Goal: Task Accomplishment & Management: Manage account settings

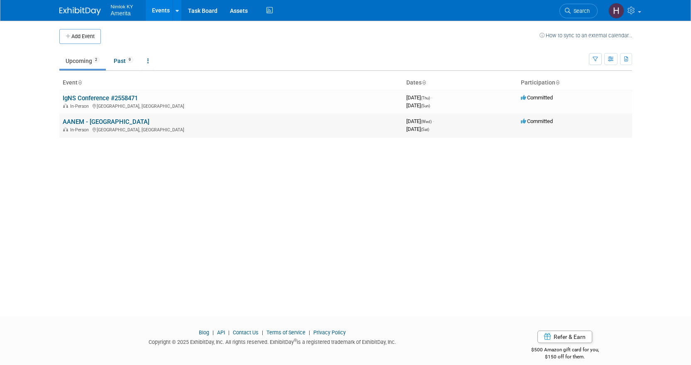
click at [101, 121] on link "AANEM - [GEOGRAPHIC_DATA]" at bounding box center [106, 121] width 87 height 7
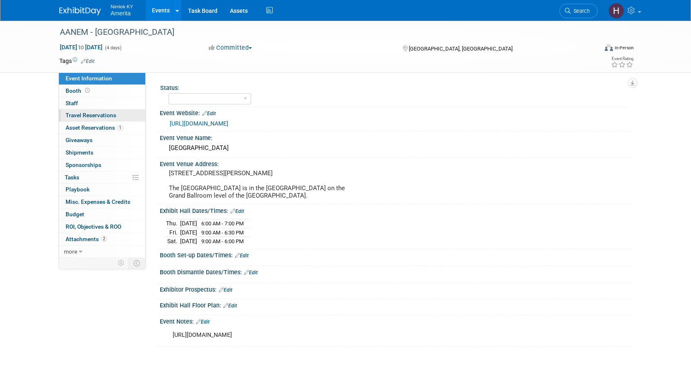
click at [81, 122] on link "0 Travel Reservations 0" at bounding box center [102, 116] width 86 height 12
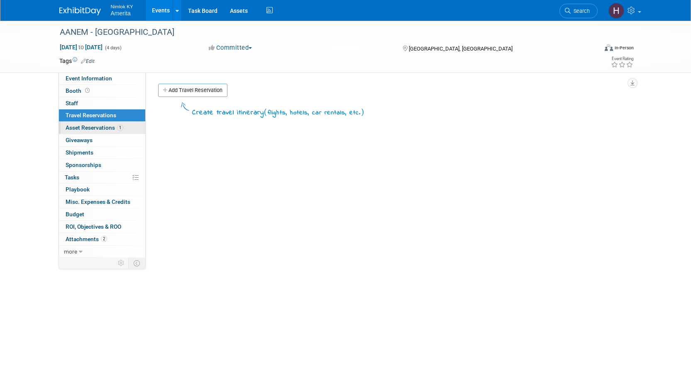
click at [82, 126] on span "Asset Reservations 1" at bounding box center [95, 127] width 58 height 7
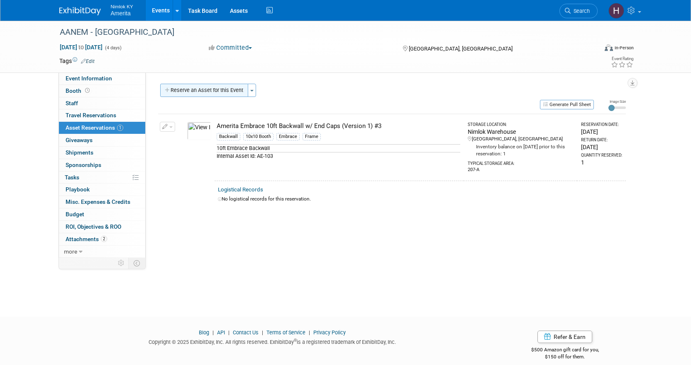
click at [204, 90] on button "Reserve an Asset for this Event" at bounding box center [204, 90] width 88 height 13
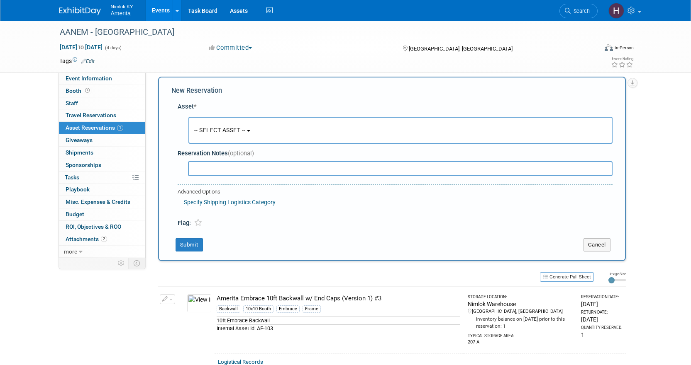
scroll to position [8, 0]
click at [242, 139] on button "-- SELECT ASSET --" at bounding box center [400, 129] width 424 height 27
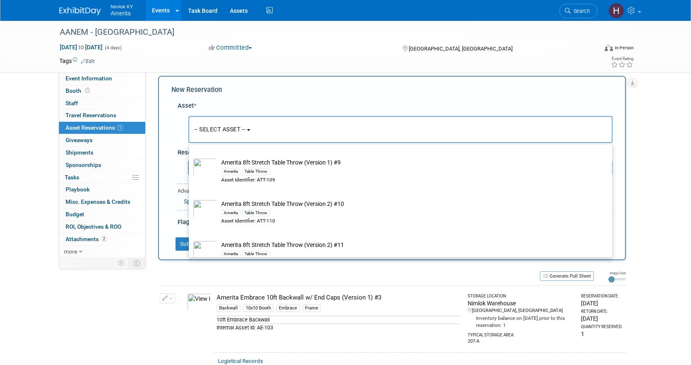
scroll to position [830, 0]
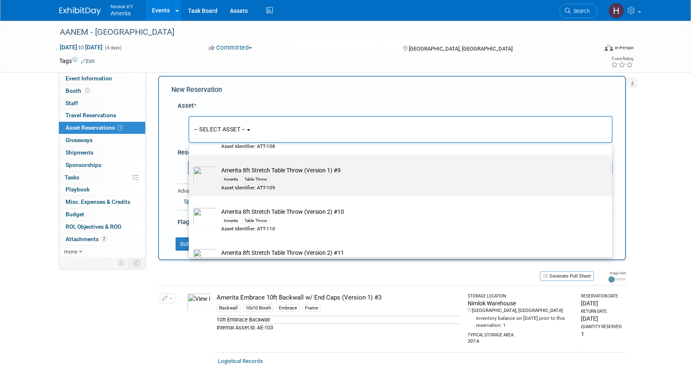
click at [317, 192] on div "Asset Identifier: ATT-109" at bounding box center [408, 188] width 374 height 7
click at [190, 165] on input "Amerita 8ft Stretch Table Throw (Version 1) #9 Amerita Table Throw Asset Identi…" at bounding box center [187, 162] width 5 height 5
select select "10726799"
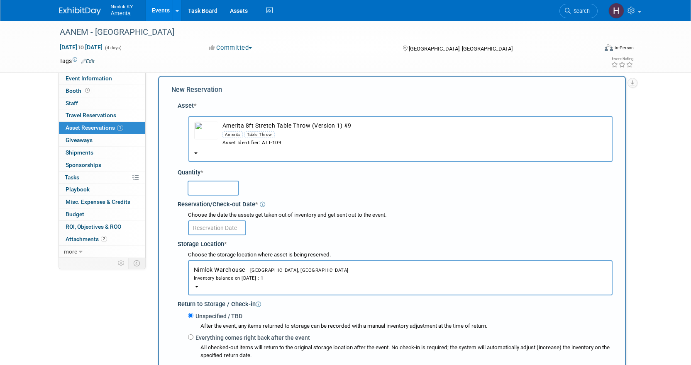
click at [215, 190] on input "text" at bounding box center [212, 188] width 51 height 15
type input "1"
click at [231, 231] on input "text" at bounding box center [217, 228] width 58 height 15
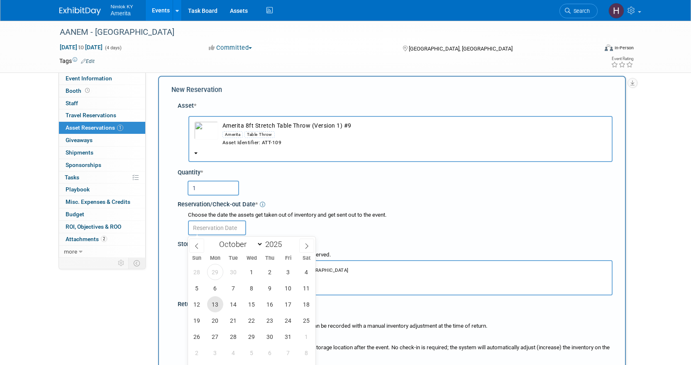
click at [215, 307] on span "13" at bounding box center [215, 305] width 16 height 16
type input "[DATE]"
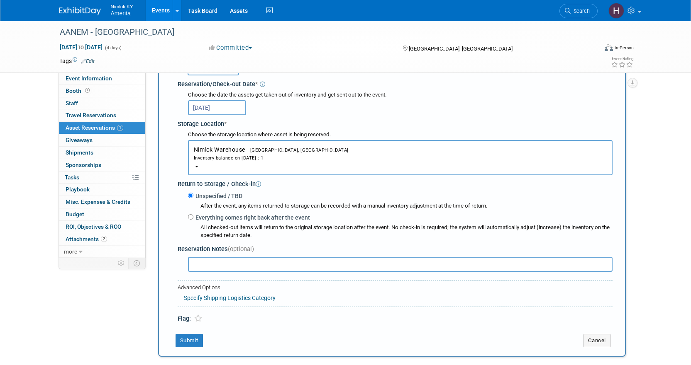
scroll to position [132, 0]
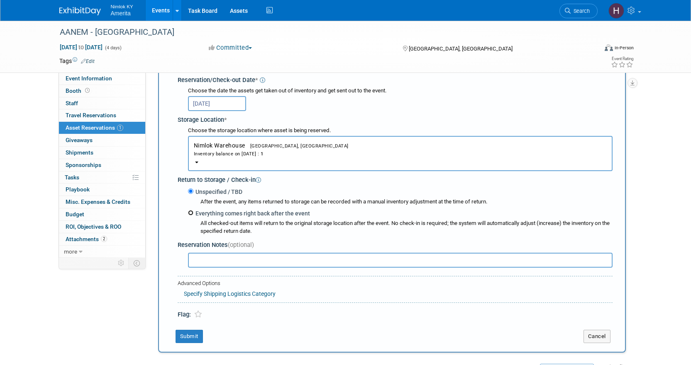
click at [188, 214] on input "Everything comes right back after the event" at bounding box center [190, 212] width 5 height 5
radio input "true"
select select "9"
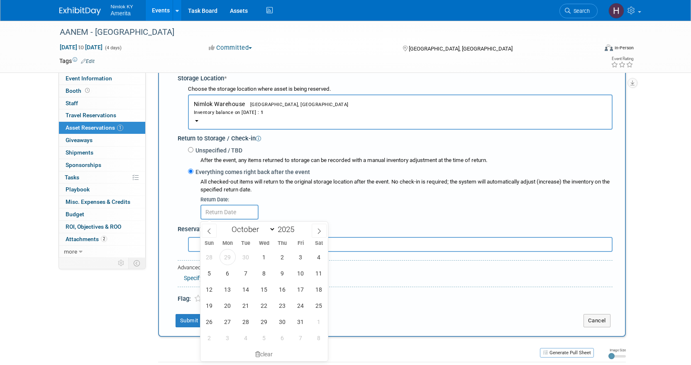
scroll to position [215, 0]
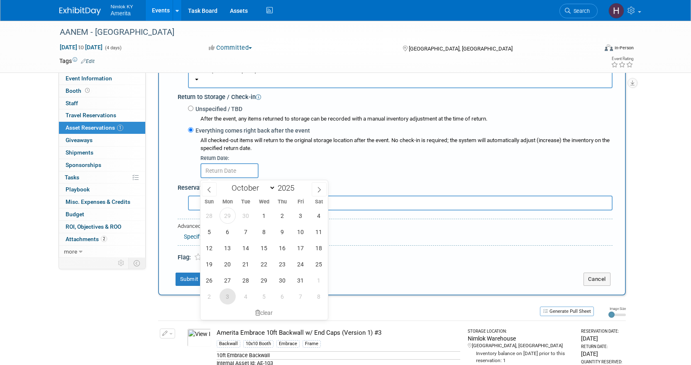
click at [231, 296] on span "3" at bounding box center [227, 297] width 16 height 16
type input "[DATE]"
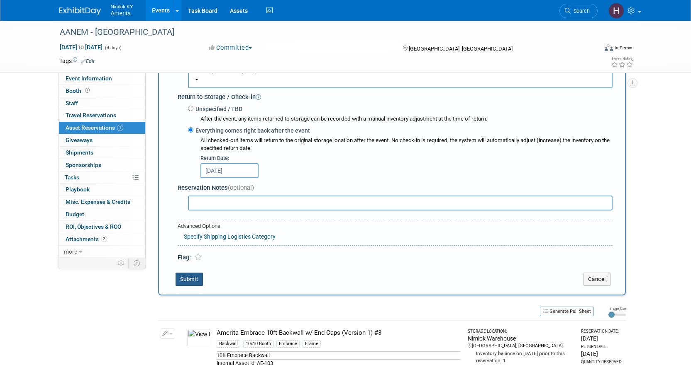
click at [190, 281] on button "Submit" at bounding box center [188, 279] width 27 height 13
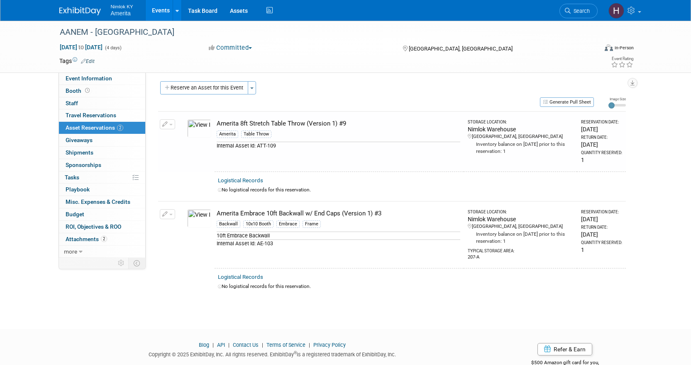
scroll to position [0, 0]
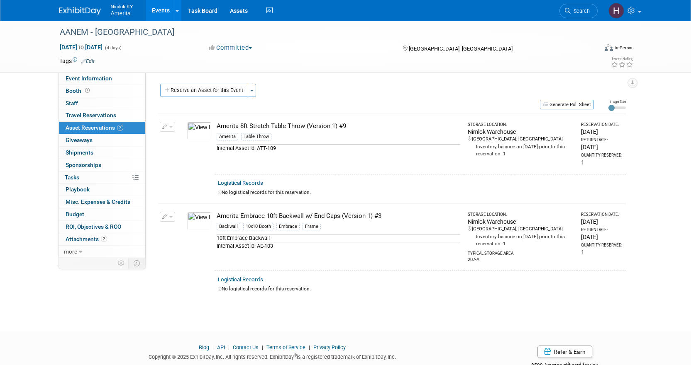
click at [197, 132] on img at bounding box center [199, 131] width 24 height 18
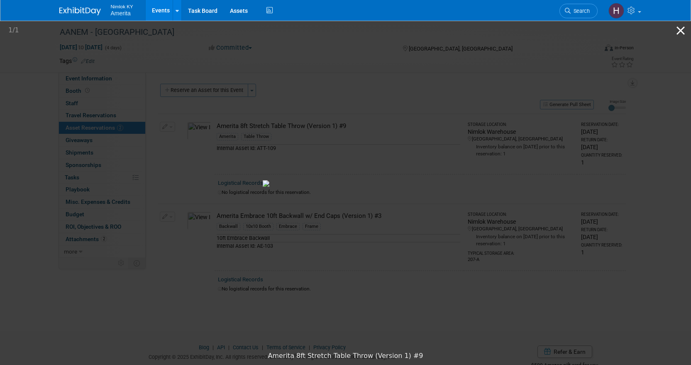
click at [683, 27] on button "Close gallery" at bounding box center [680, 30] width 21 height 19
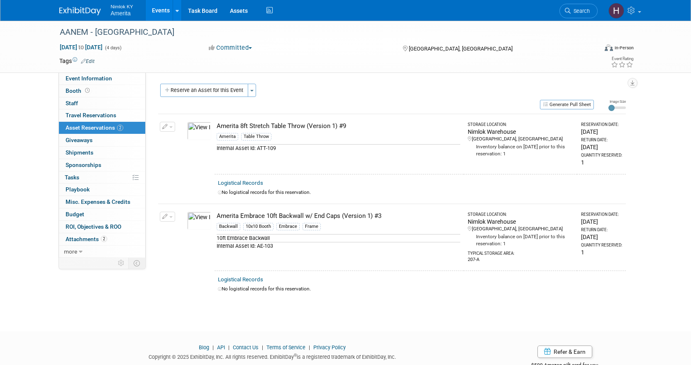
click at [73, 15] on img at bounding box center [79, 11] width 41 height 8
